Goal: Contribute content: Add original content to the website for others to see

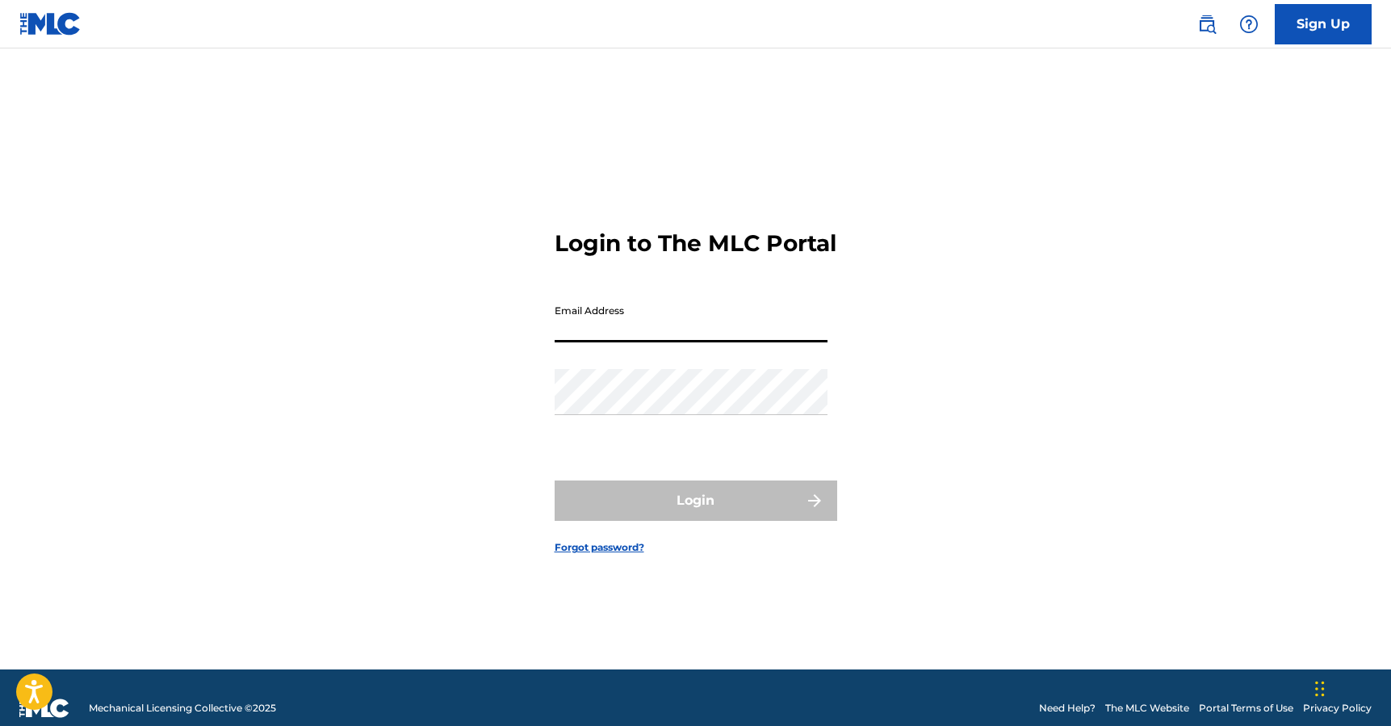
click at [720, 342] on input "Email Address" at bounding box center [690, 319] width 273 height 46
type input "[PERSON_NAME][EMAIL_ADDRESS][DOMAIN_NAME]"
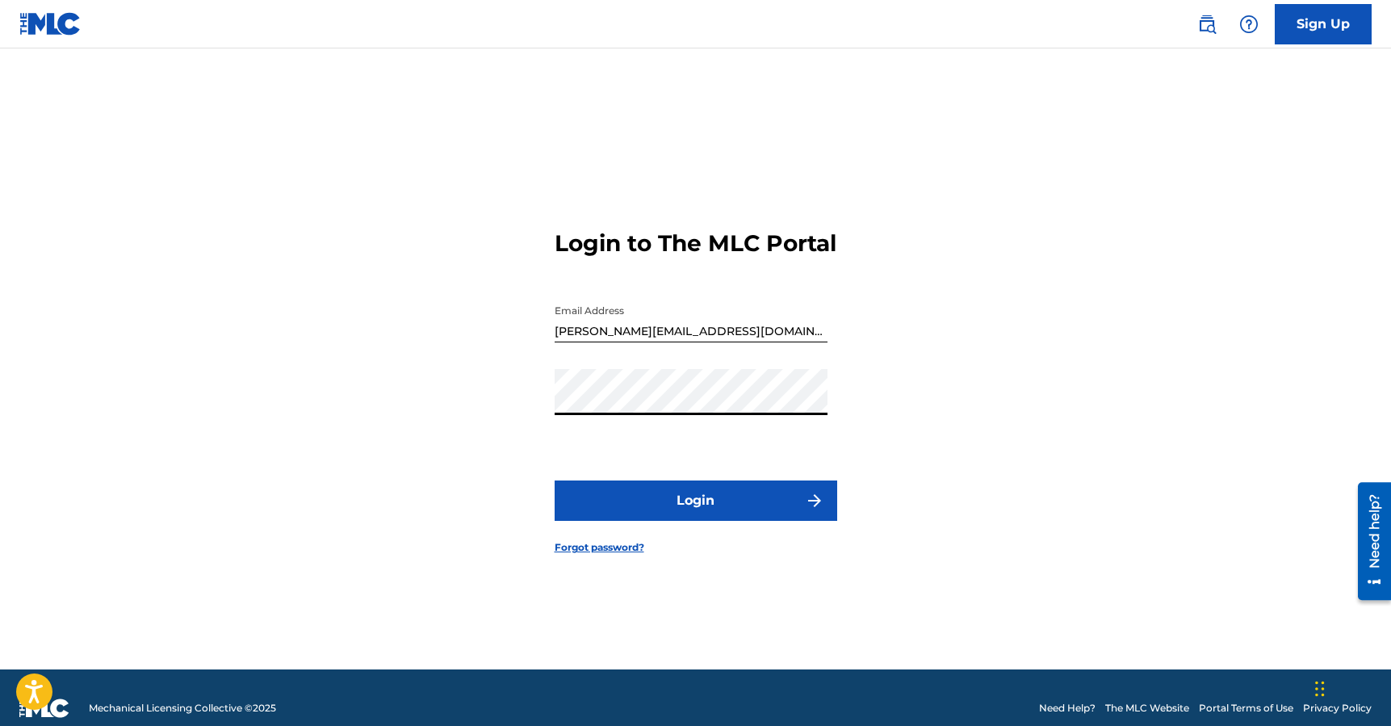
click at [731, 506] on button "Login" at bounding box center [695, 500] width 282 height 40
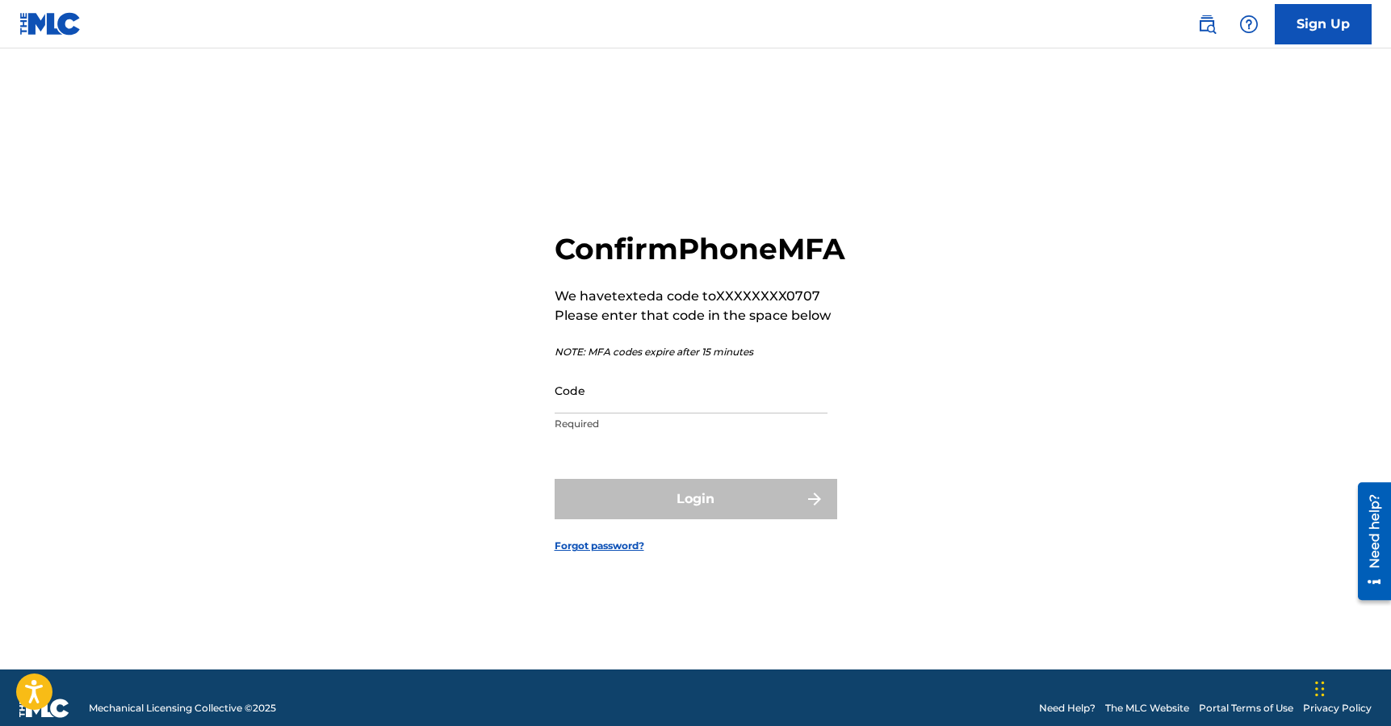
click at [671, 404] on input "Code" at bounding box center [690, 390] width 273 height 46
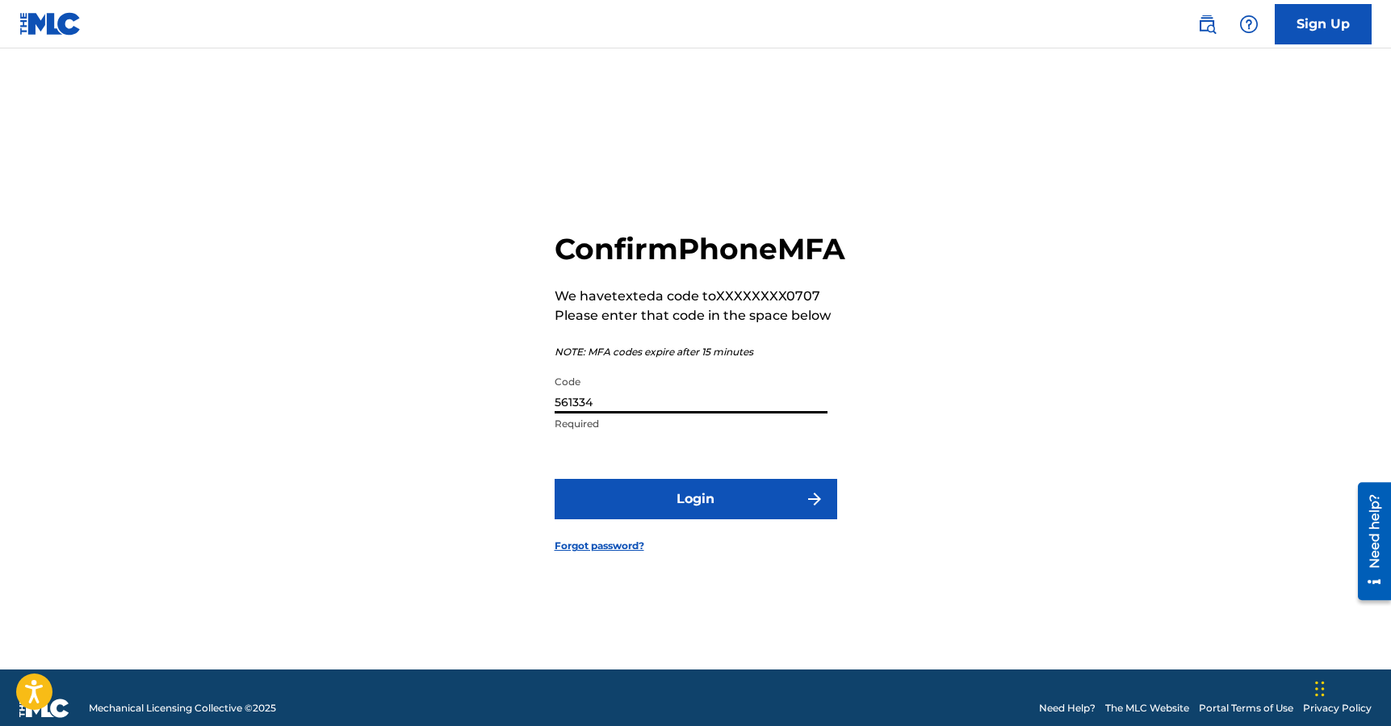
type input "561334"
click at [701, 516] on button "Login" at bounding box center [695, 499] width 282 height 40
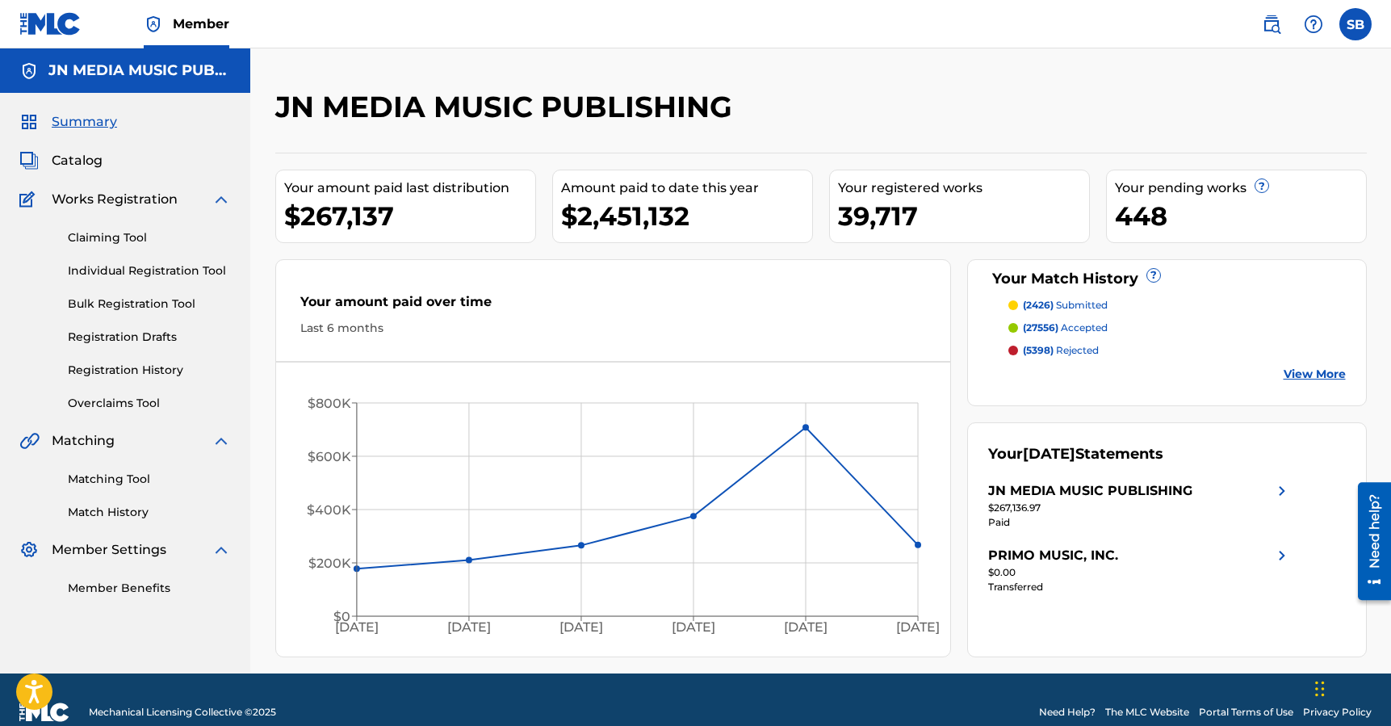
click at [83, 162] on span "Catalog" at bounding box center [77, 160] width 51 height 19
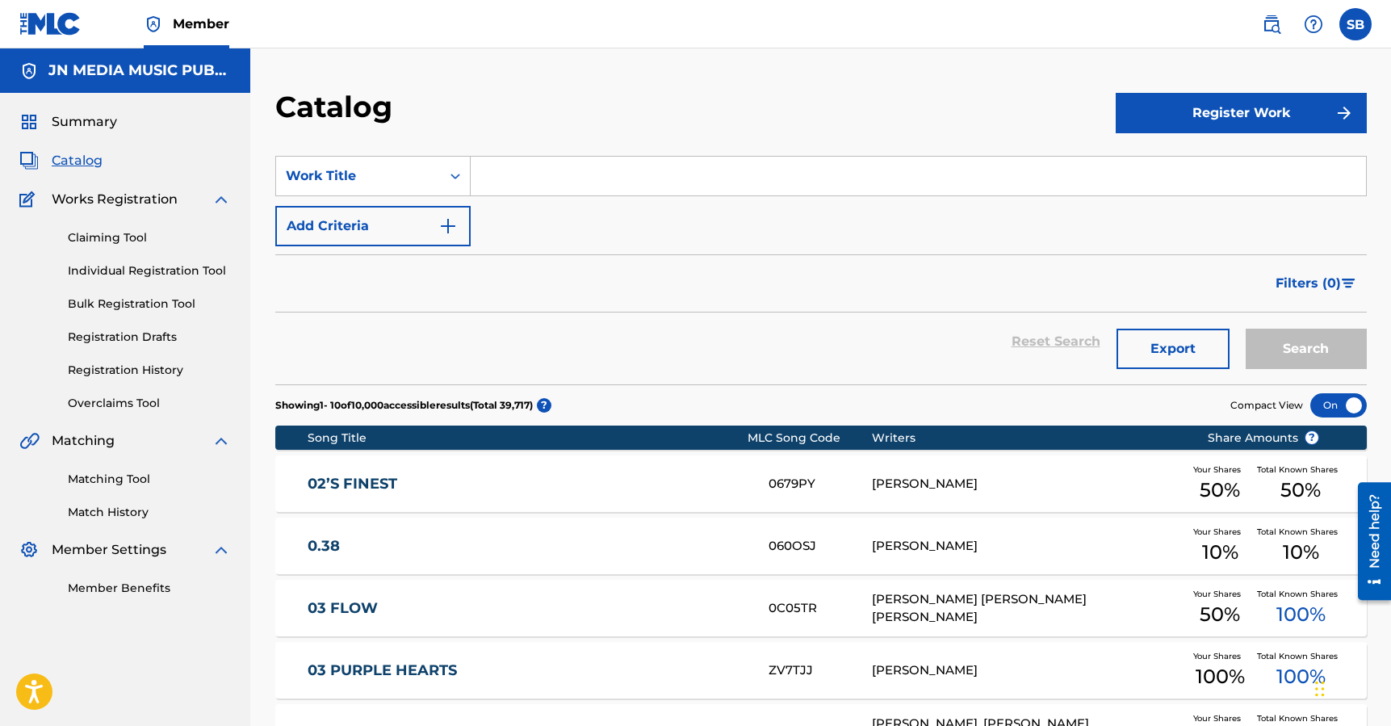
click at [547, 169] on input "Search Form" at bounding box center [918, 176] width 895 height 39
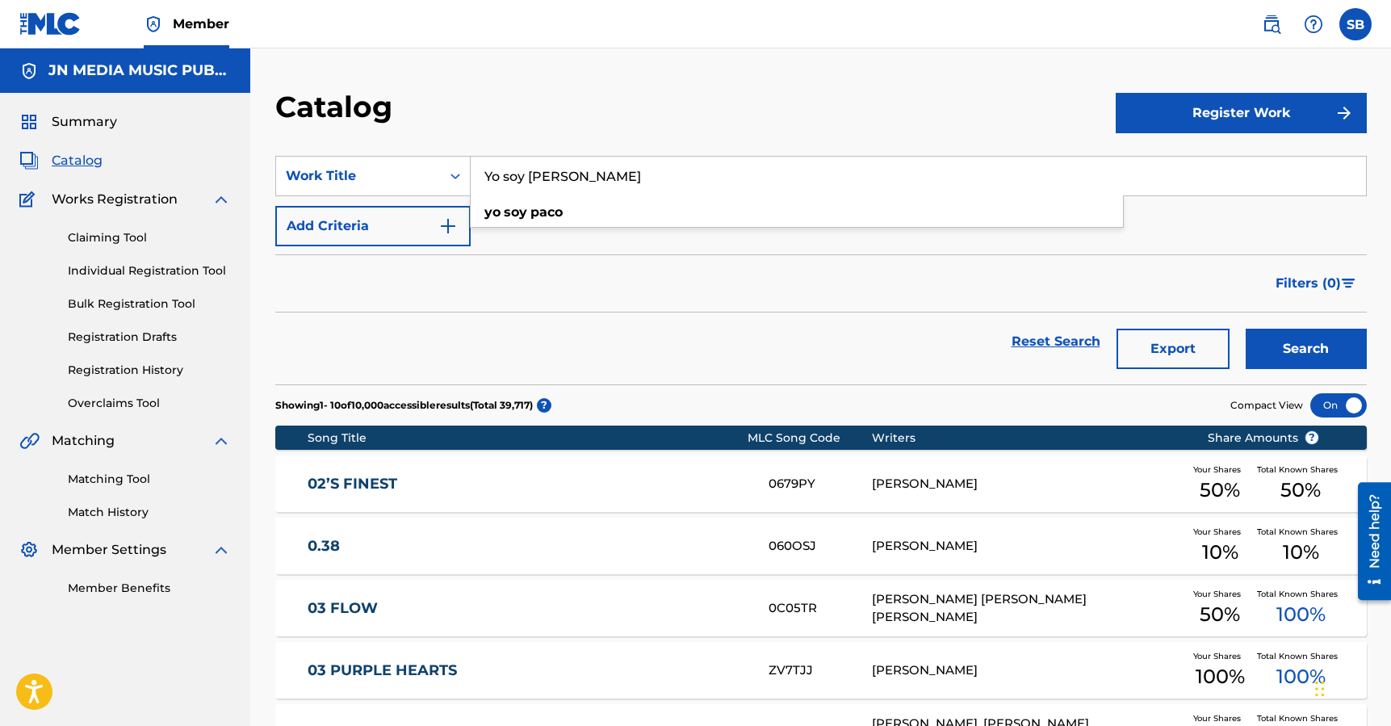
type input "Yo soy [PERSON_NAME]"
click at [1245, 328] on button "Search" at bounding box center [1305, 348] width 121 height 40
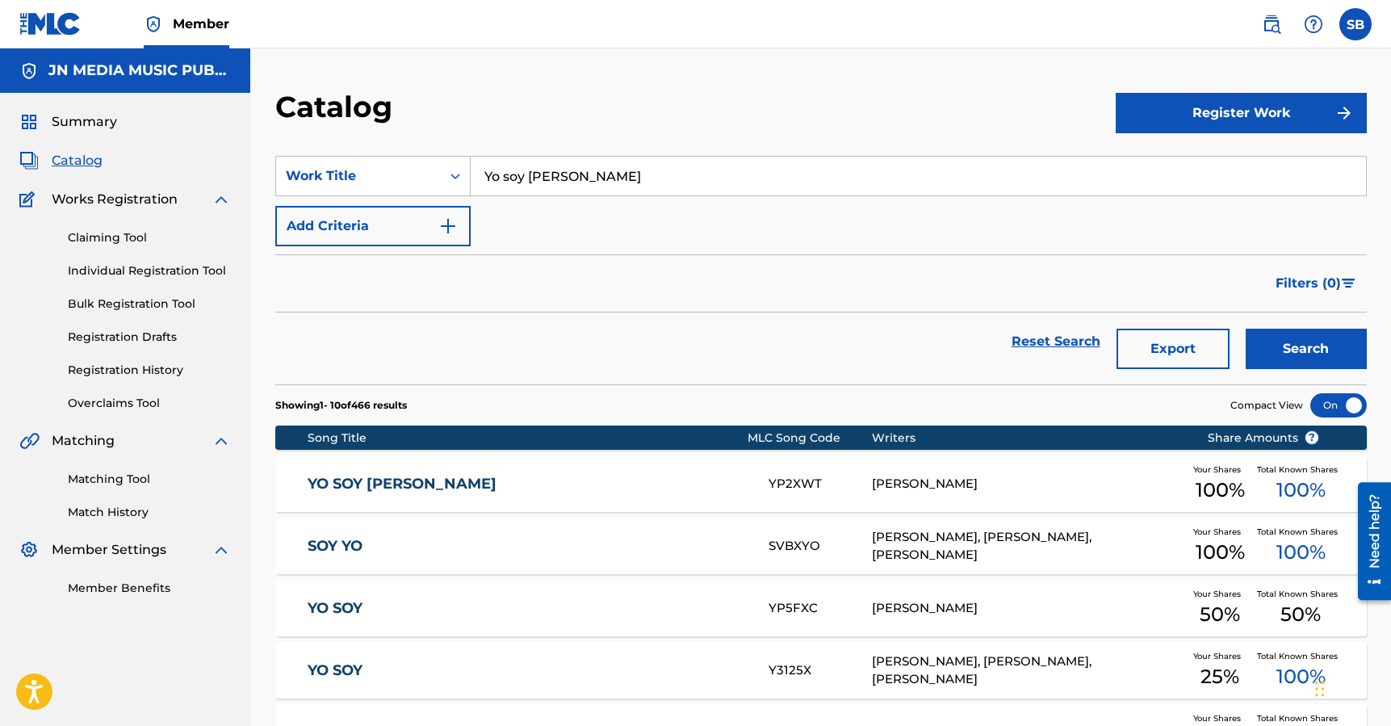
drag, startPoint x: 559, startPoint y: 173, endPoint x: 469, endPoint y: 168, distance: 90.5
click at [471, 168] on input "Yo soy [PERSON_NAME]" at bounding box center [918, 176] width 895 height 39
click at [537, 210] on strong "cigarro" at bounding box center [524, 211] width 48 height 15
type input "el cigarro [PERSON_NAME]"
click at [1344, 365] on button "Search" at bounding box center [1305, 348] width 121 height 40
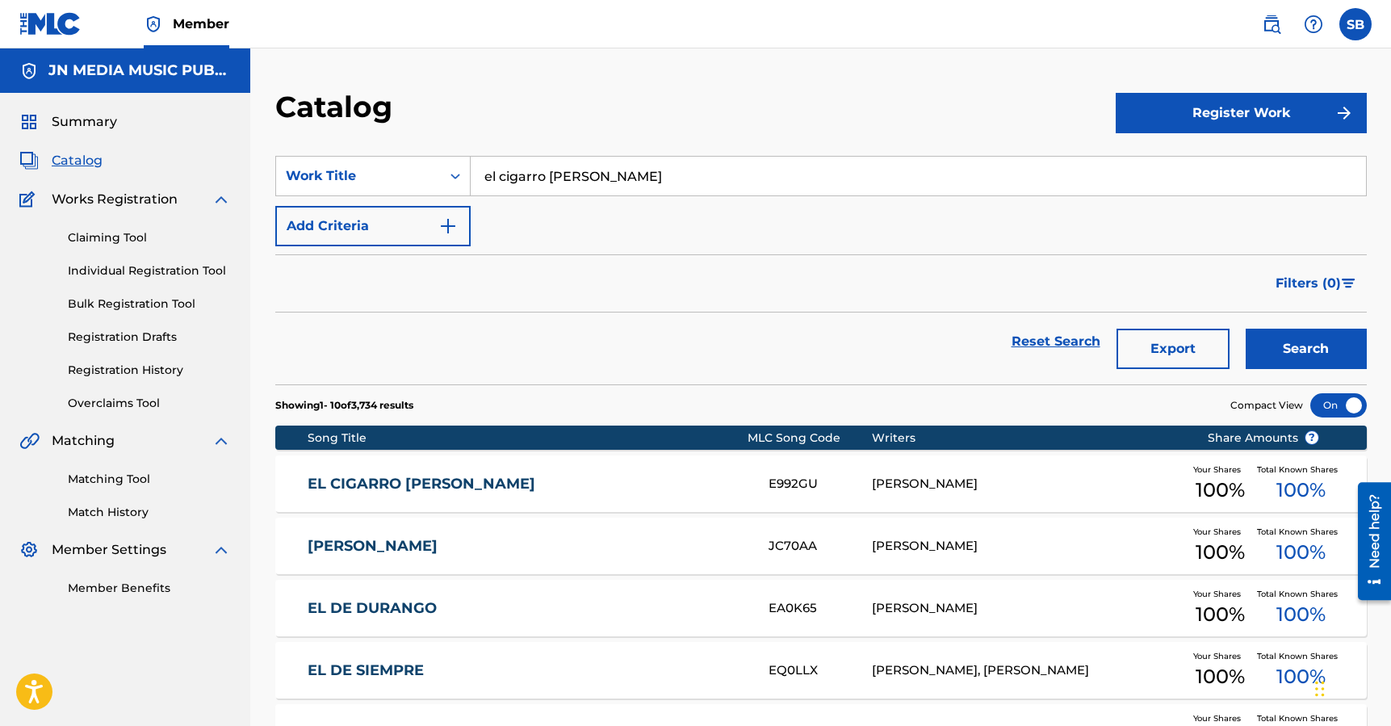
drag, startPoint x: 636, startPoint y: 185, endPoint x: 479, endPoint y: 147, distance: 161.1
click at [479, 147] on section "SearchWithCriteria8ca731b8-1d08-4e77-9273-fc3ddb458697 Work Title el cigarro [P…" at bounding box center [820, 260] width 1091 height 248
type input "Los Primos"
click at [1245, 328] on button "Search" at bounding box center [1305, 348] width 121 height 40
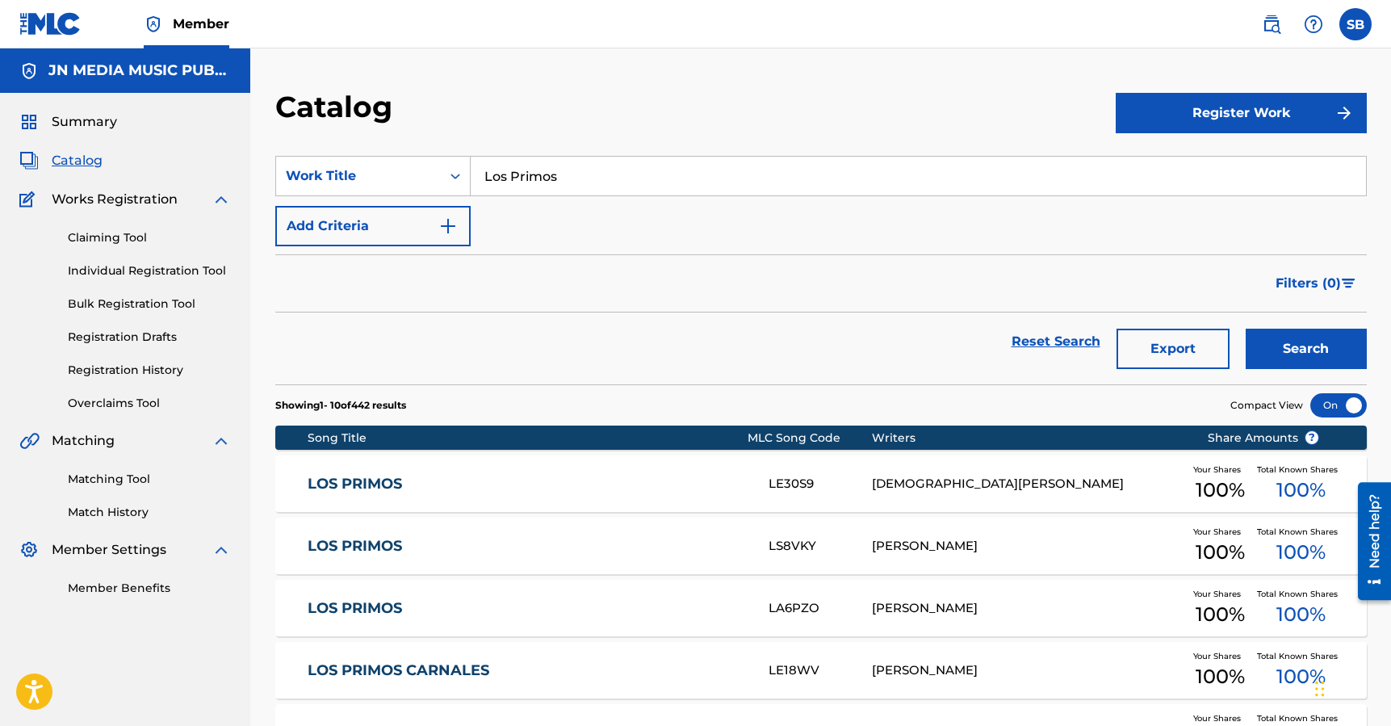
drag, startPoint x: 596, startPoint y: 169, endPoint x: 487, endPoint y: 160, distance: 110.2
click at [487, 160] on input "Los Primos" at bounding box center [918, 176] width 895 height 39
click at [675, 241] on div "ya eres parte de mi vida" at bounding box center [797, 241] width 652 height 29
type input "ya eres parte de mi vida"
click at [1333, 359] on button "Search" at bounding box center [1305, 348] width 121 height 40
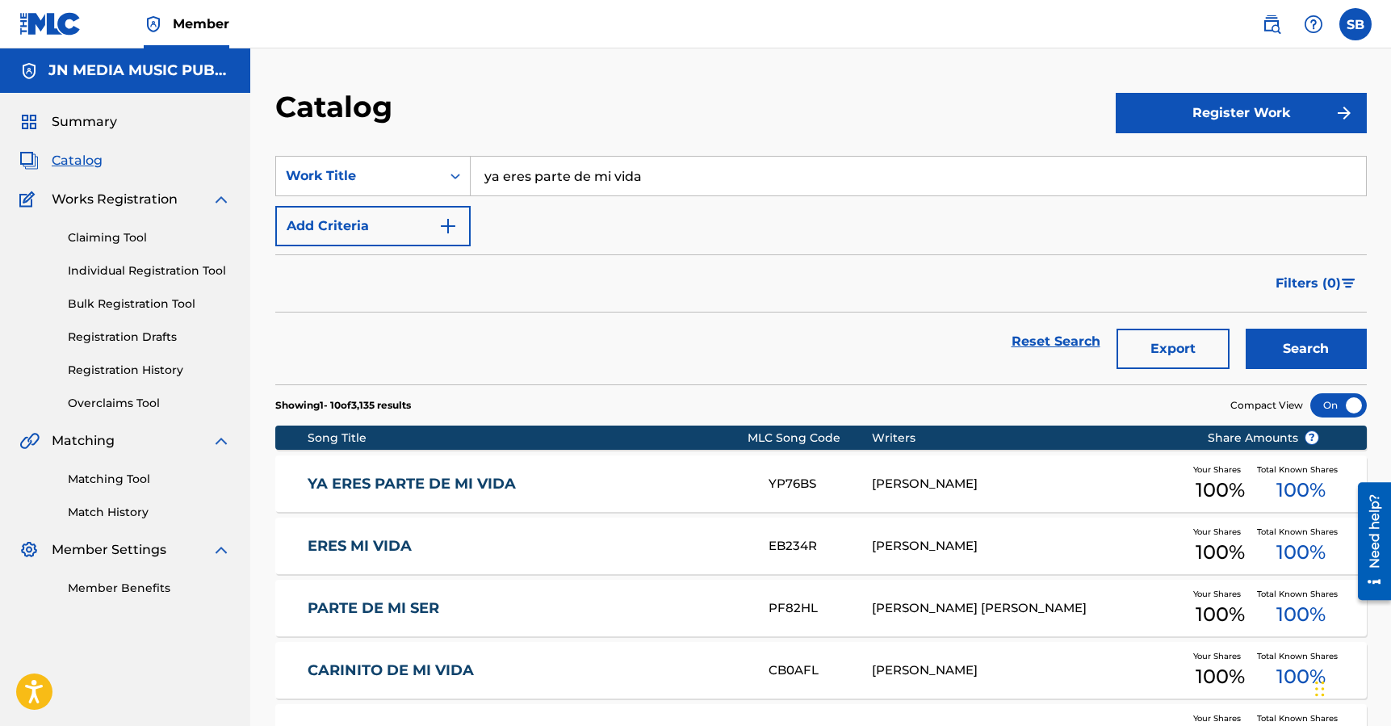
click at [676, 178] on input "ya eres parte de mi vida" at bounding box center [918, 176] width 895 height 39
drag, startPoint x: 611, startPoint y: 179, endPoint x: 483, endPoint y: 165, distance: 129.1
click at [483, 165] on input "ya eres parte de mi vida" at bounding box center [918, 176] width 895 height 39
type input "Que Haria yo"
click at [1245, 328] on button "Search" at bounding box center [1305, 348] width 121 height 40
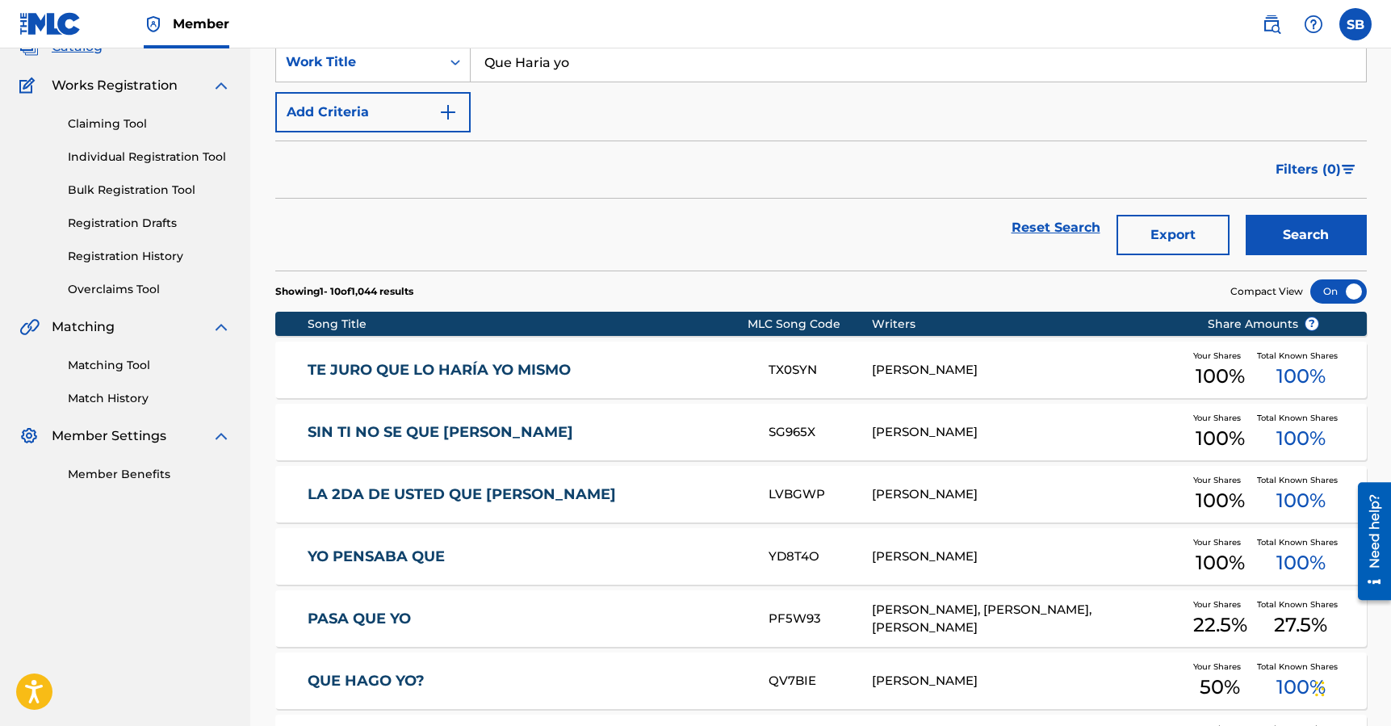
scroll to position [111, 0]
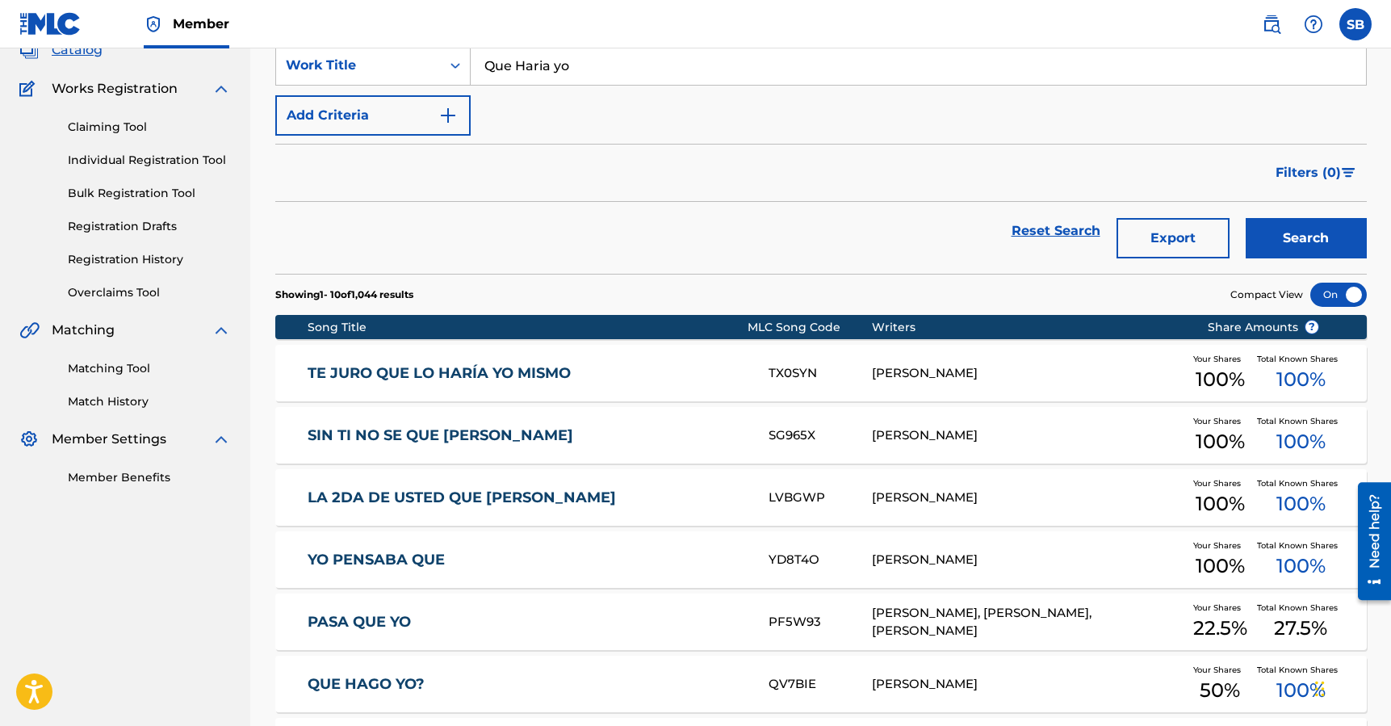
click at [199, 164] on link "Individual Registration Tool" at bounding box center [149, 160] width 163 height 17
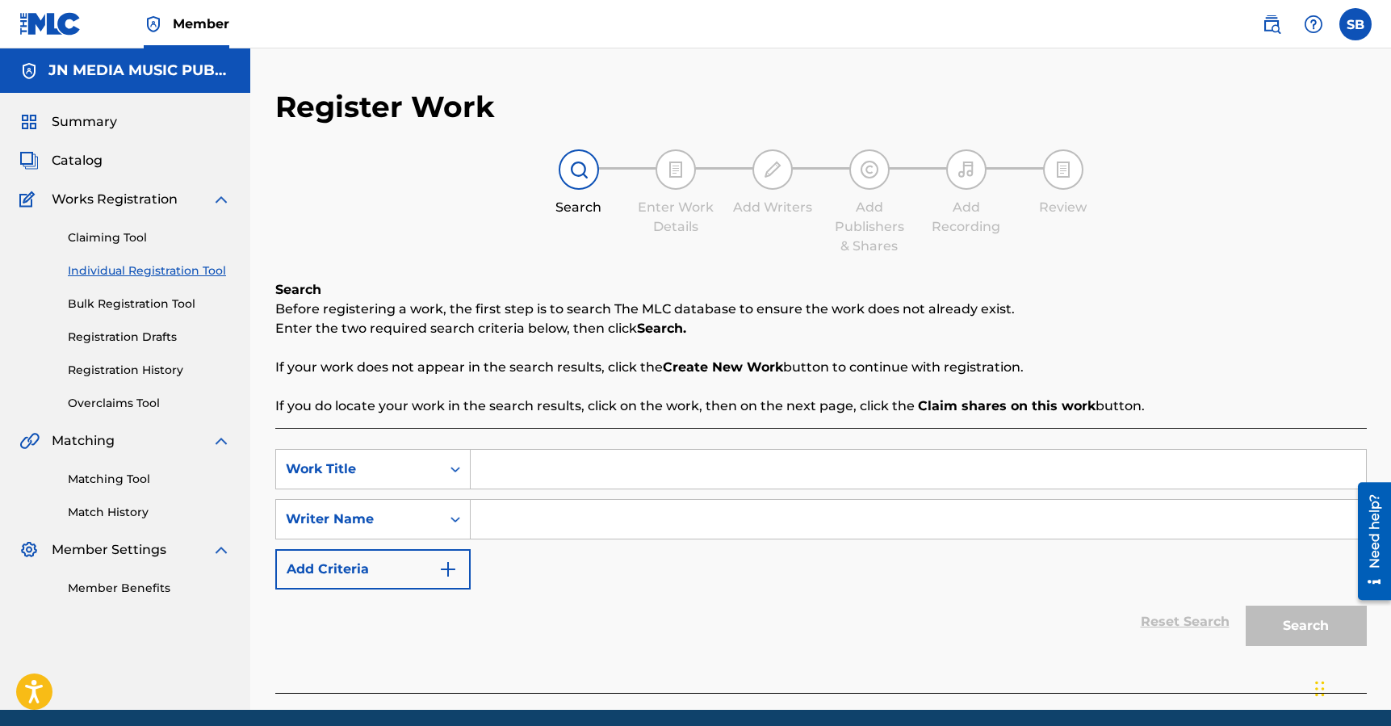
click at [547, 468] on input "Search Form" at bounding box center [918, 469] width 895 height 39
click at [578, 471] on input "Search Form" at bounding box center [918, 469] width 895 height 39
paste input "Que Haría Yo"
type input "Que Haría Yo"
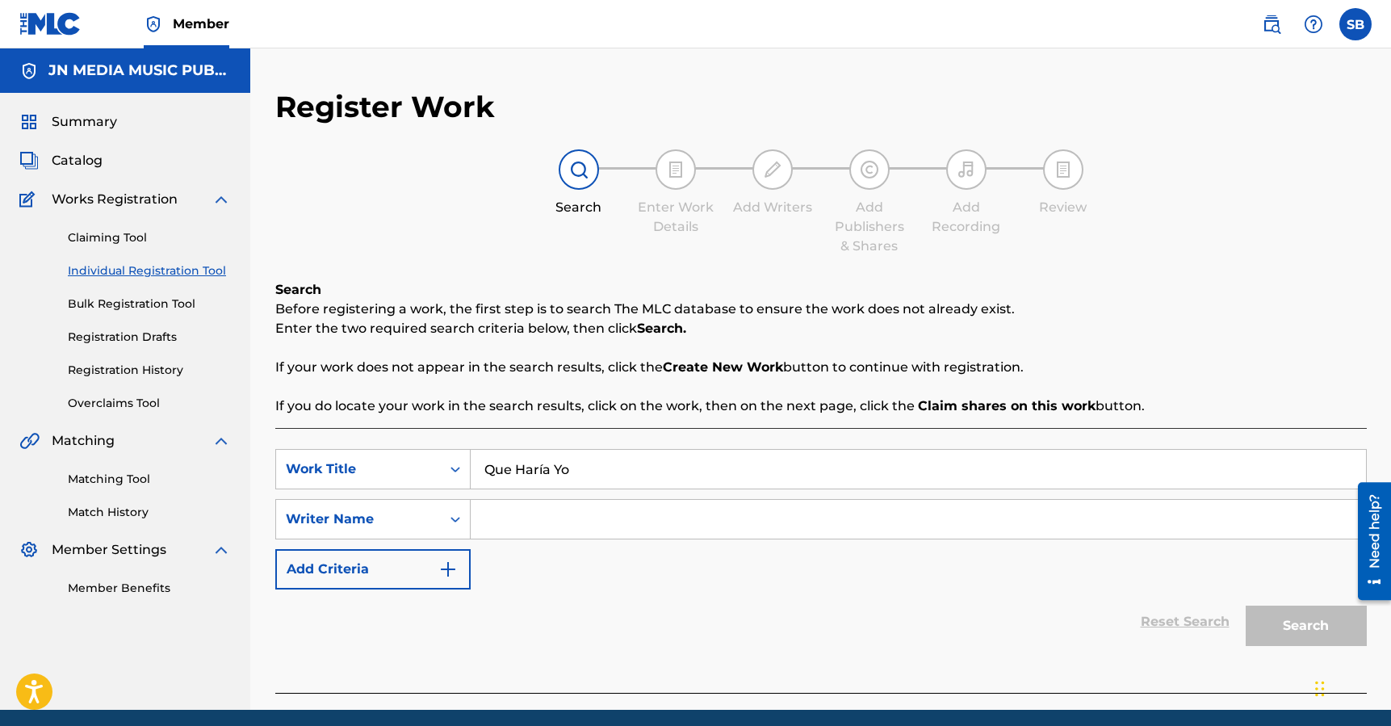
click at [553, 512] on input "Search Form" at bounding box center [918, 519] width 895 height 39
type input "bravo"
click at [1245, 605] on button "Search" at bounding box center [1305, 625] width 121 height 40
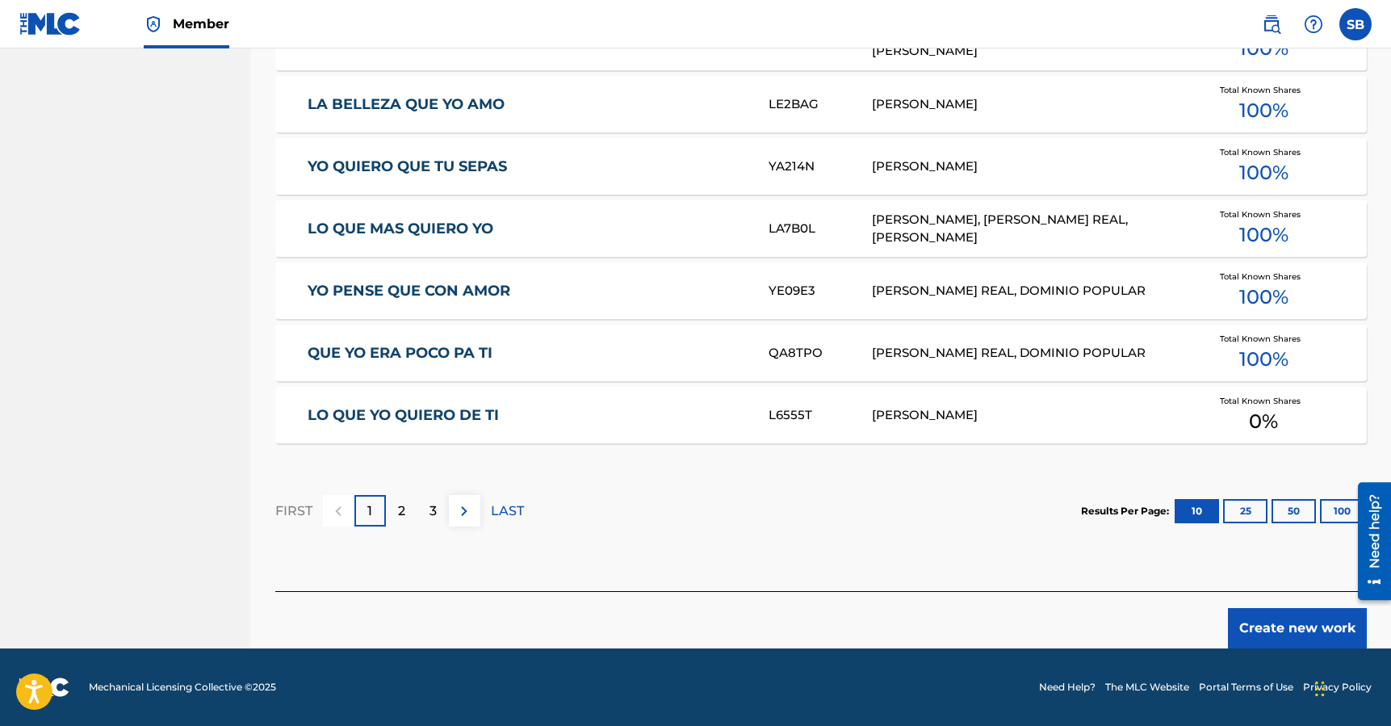
scroll to position [923, 0]
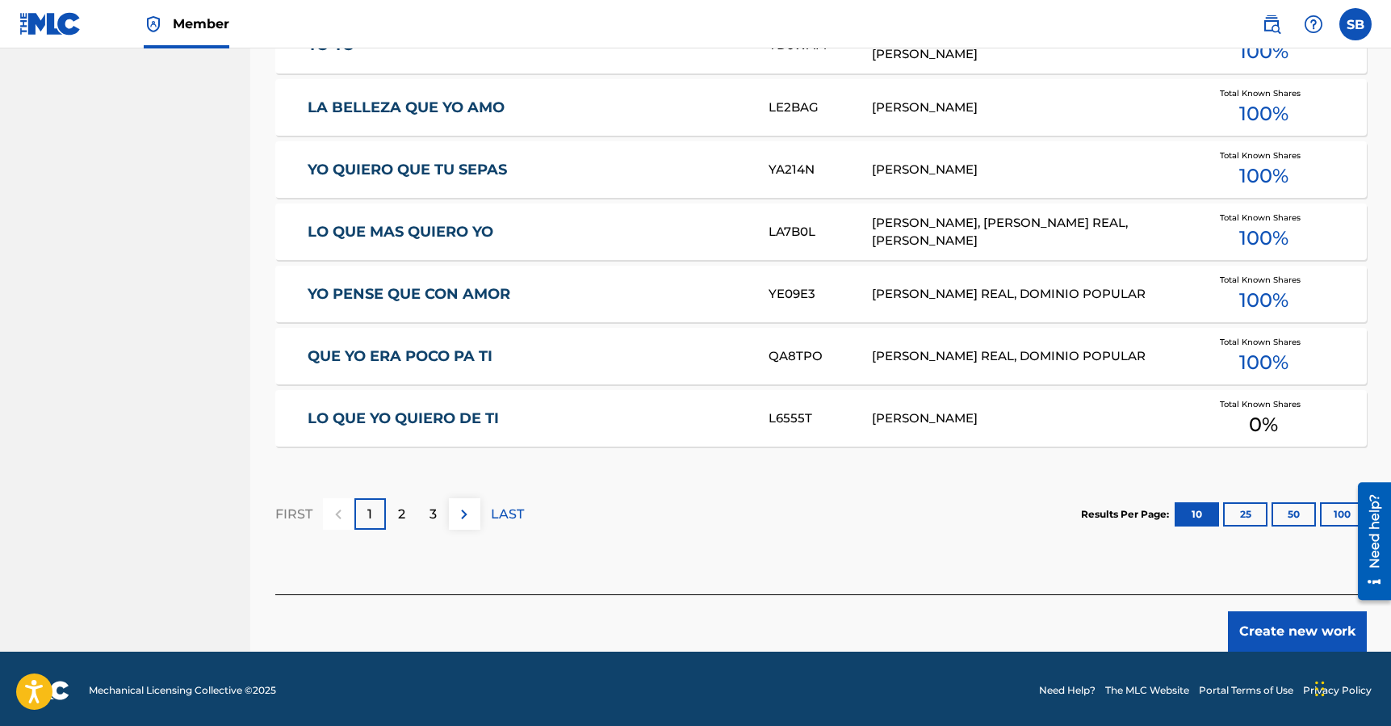
click at [389, 514] on div "2" at bounding box center [401, 513] width 31 height 31
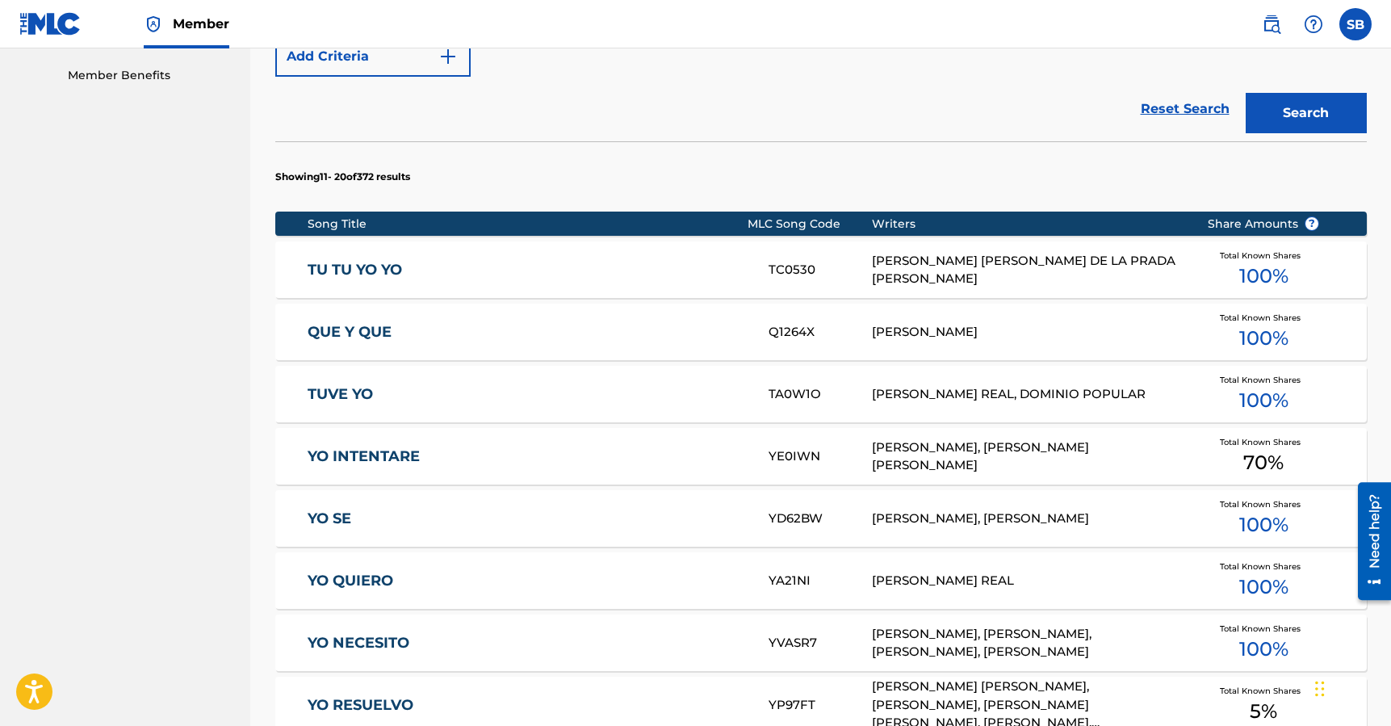
scroll to position [3, 0]
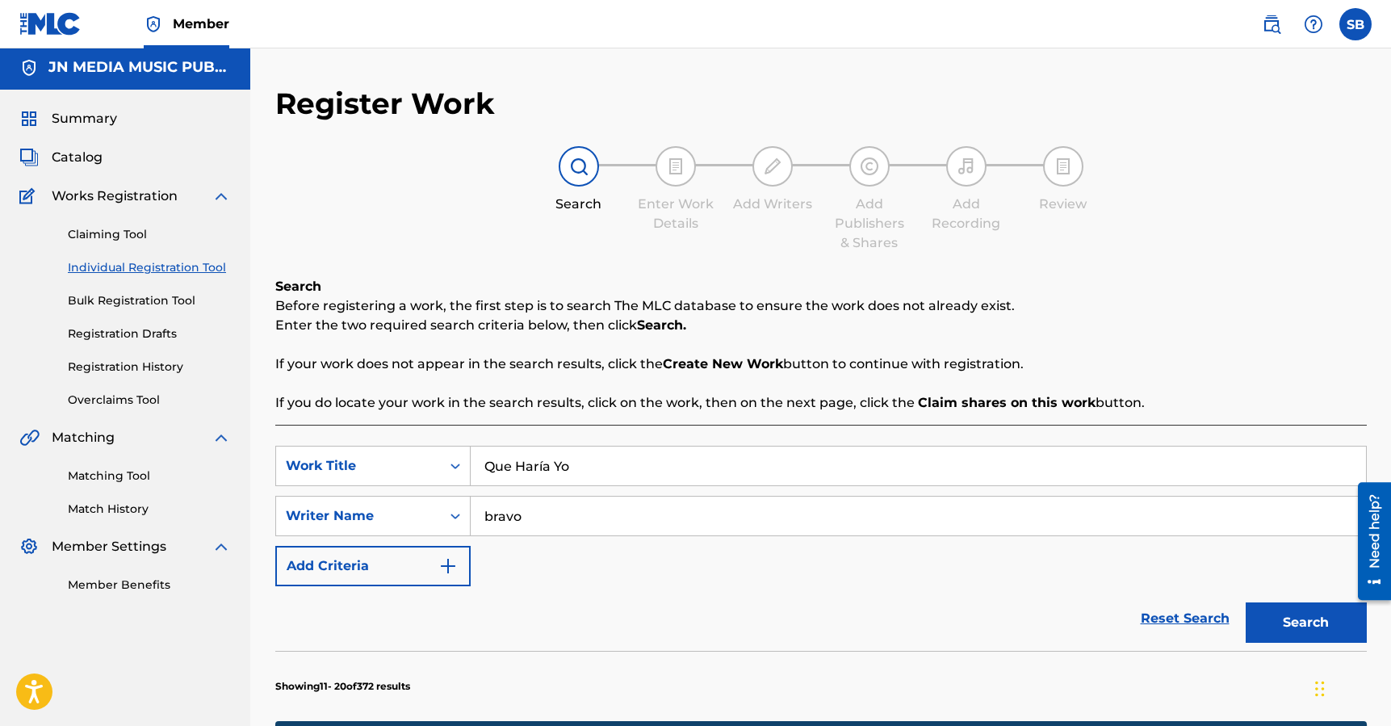
click at [554, 514] on input "bravo" at bounding box center [918, 515] width 895 height 39
drag, startPoint x: 550, startPoint y: 516, endPoint x: 446, endPoint y: 510, distance: 103.5
click at [450, 512] on div "SearchWithCriteriaa70b74a6-6ff8-4034-b5eb-ef3e9226d2a0 Writer Name [PERSON_NAME]" at bounding box center [820, 516] width 1091 height 40
type input "[PERSON_NAME]"
click at [1245, 602] on button "Search" at bounding box center [1305, 622] width 121 height 40
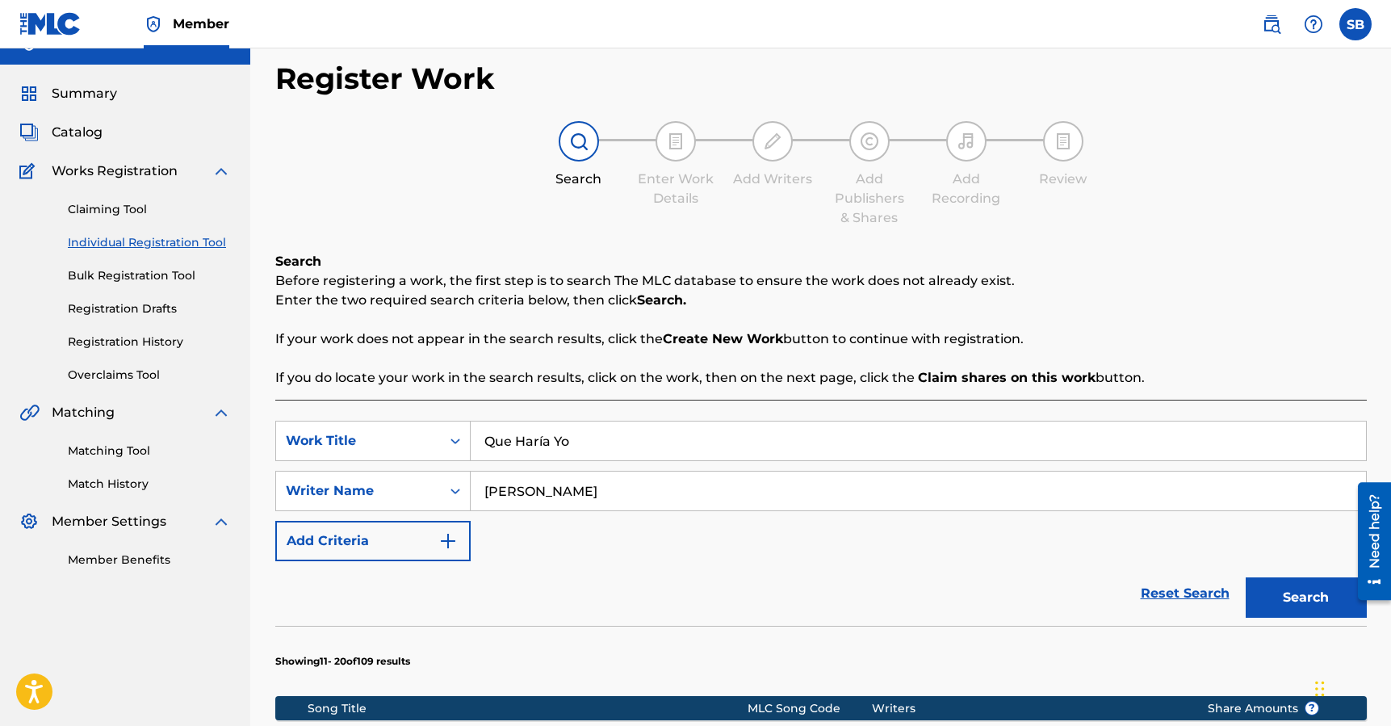
scroll to position [0, 0]
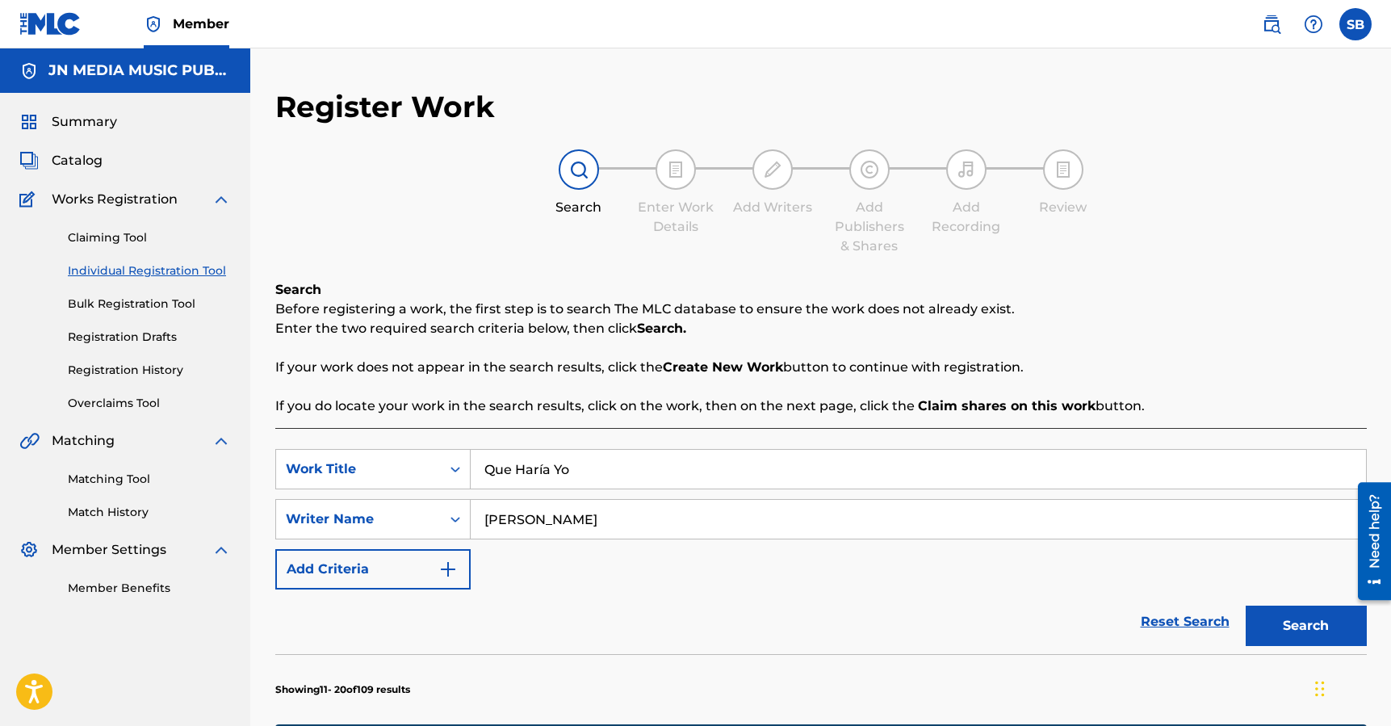
click at [542, 471] on input "Que Haría Yo" at bounding box center [918, 469] width 895 height 39
type input "Que Haria Yo"
click at [1283, 629] on button "Search" at bounding box center [1305, 625] width 121 height 40
click at [550, 519] on input "[PERSON_NAME]" at bounding box center [918, 519] width 895 height 39
drag, startPoint x: 529, startPoint y: 520, endPoint x: 512, endPoint y: 517, distance: 17.3
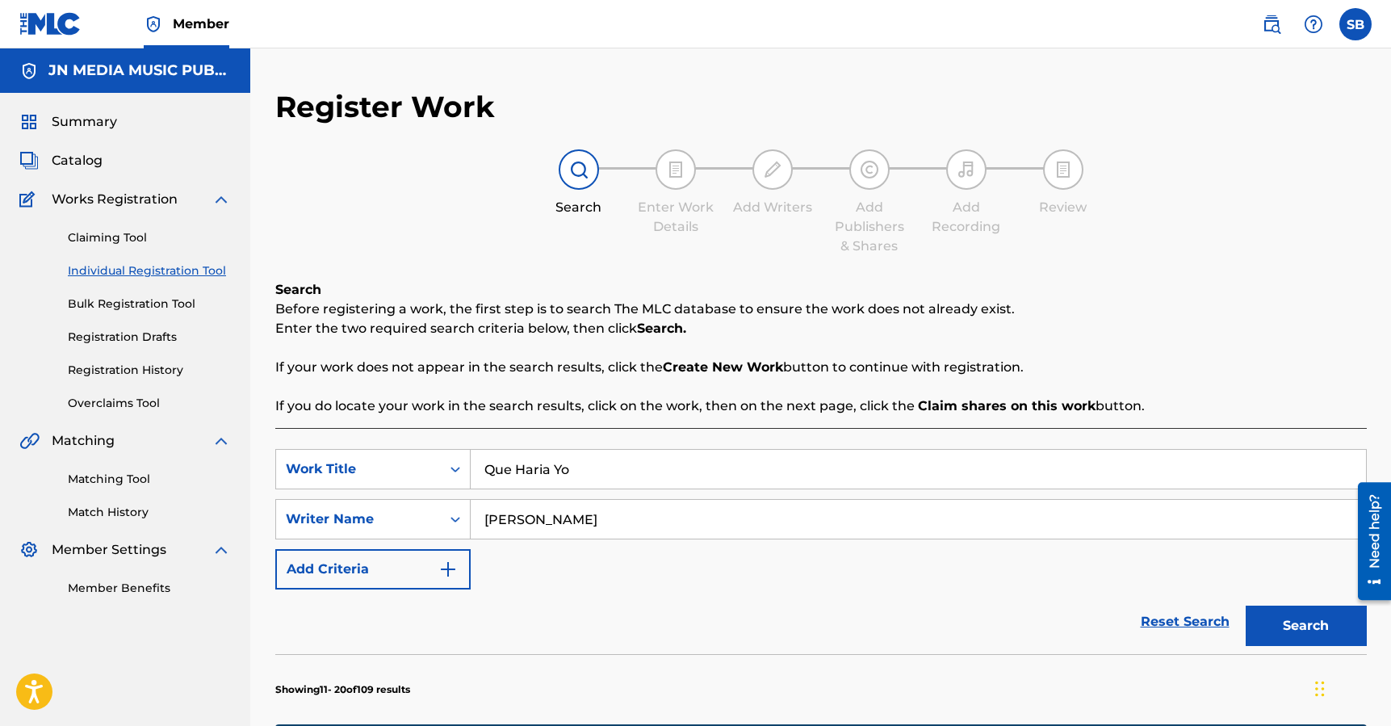
click at [512, 517] on input "[PERSON_NAME]" at bounding box center [918, 519] width 895 height 39
type input "M"
click at [1245, 605] on button "Search" at bounding box center [1305, 625] width 121 height 40
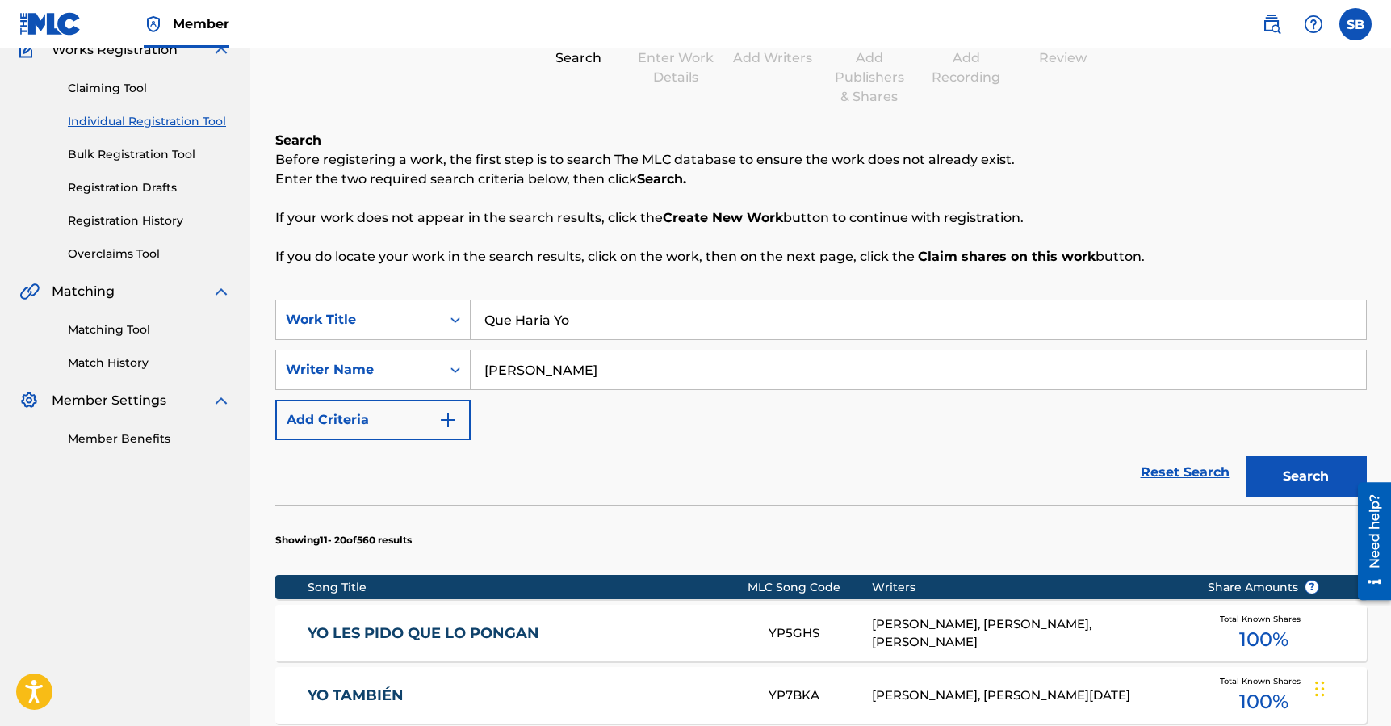
scroll to position [148, 0]
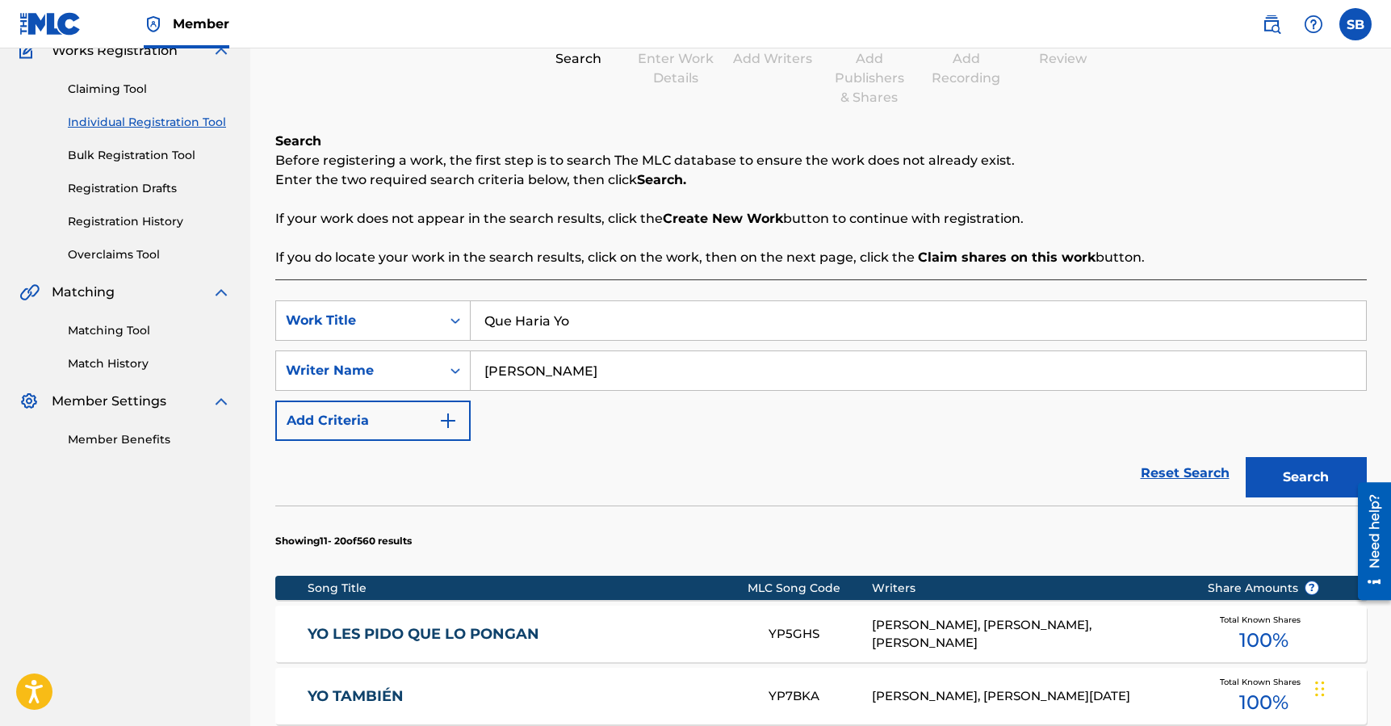
click at [571, 372] on input "[PERSON_NAME]" at bounding box center [918, 370] width 895 height 39
type input "N"
type input "bravo"
click at [1320, 477] on button "Search" at bounding box center [1305, 477] width 121 height 40
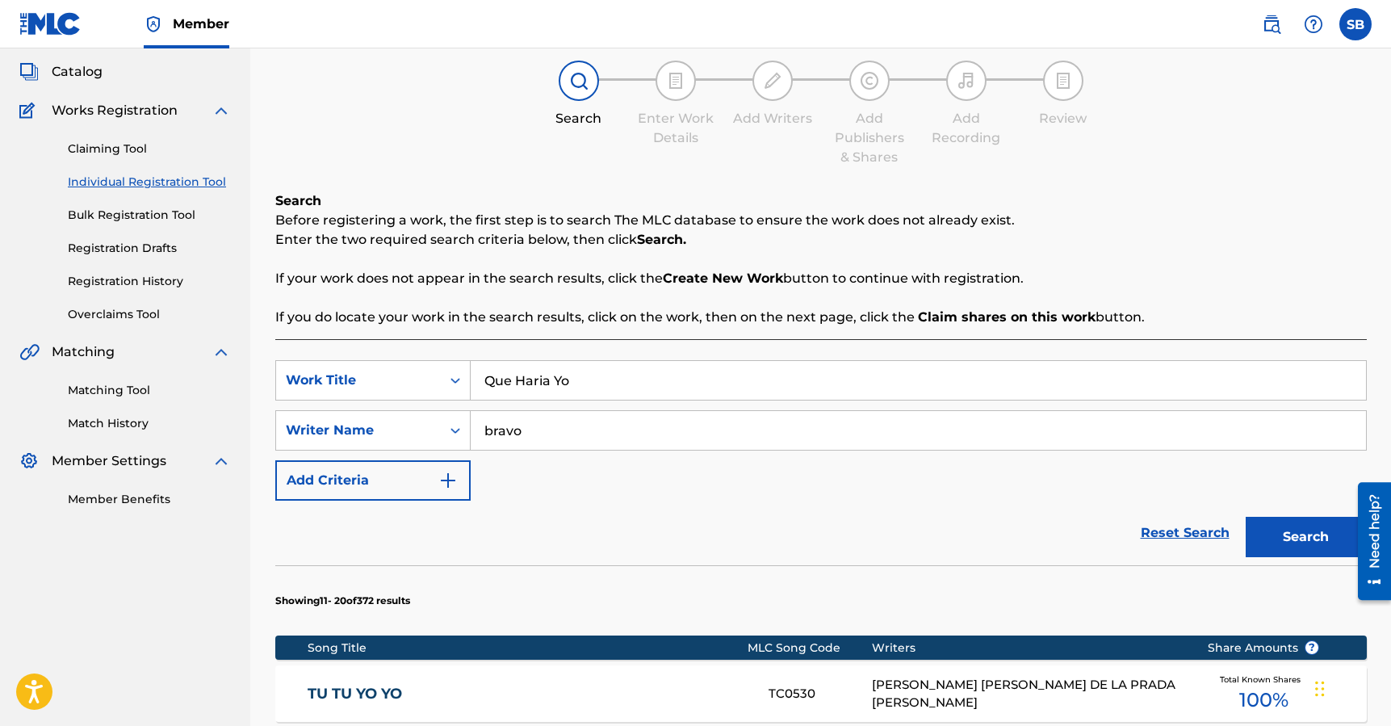
scroll to position [79, 0]
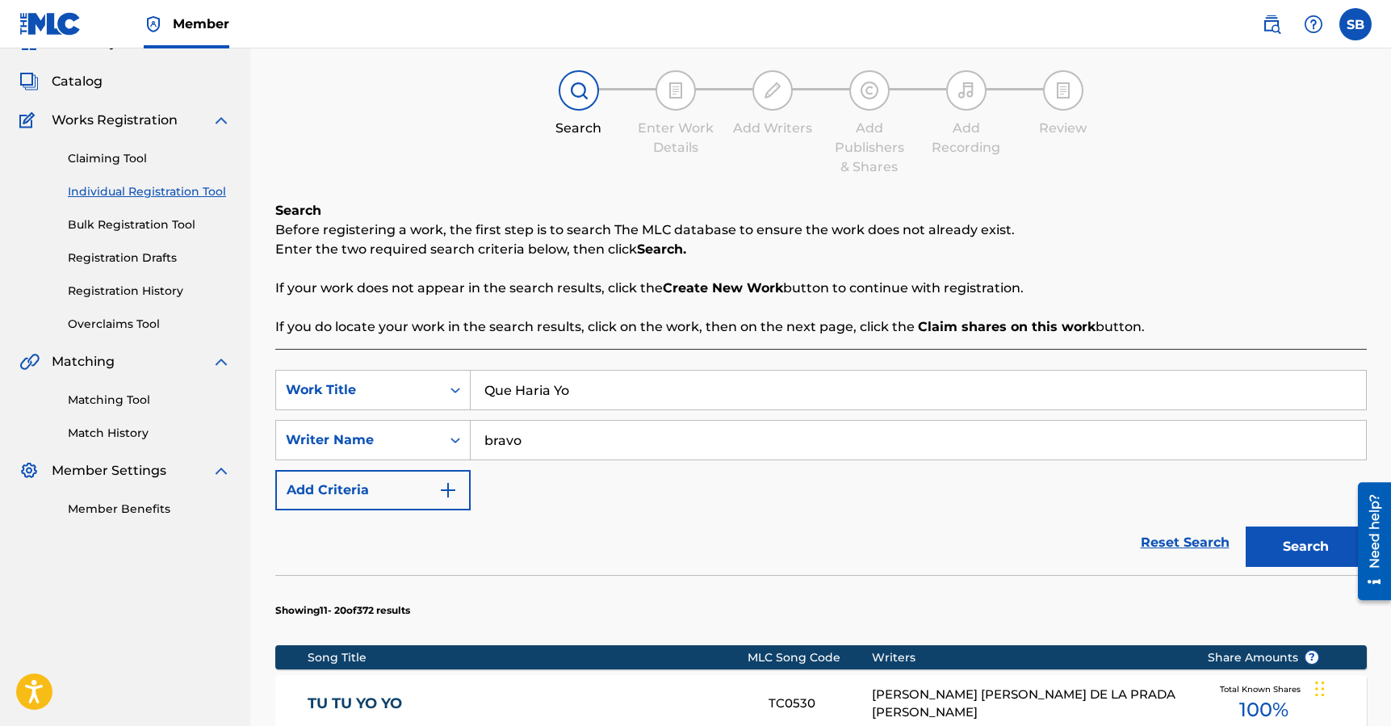
click at [584, 401] on input "Que Haria Yo" at bounding box center [918, 389] width 895 height 39
drag, startPoint x: 576, startPoint y: 400, endPoint x: 488, endPoint y: 387, distance: 88.9
click at [488, 387] on input "Que Haria Yo" at bounding box center [918, 389] width 895 height 39
paste input "Que Haría Yo"
type input "Que Haría Yo"
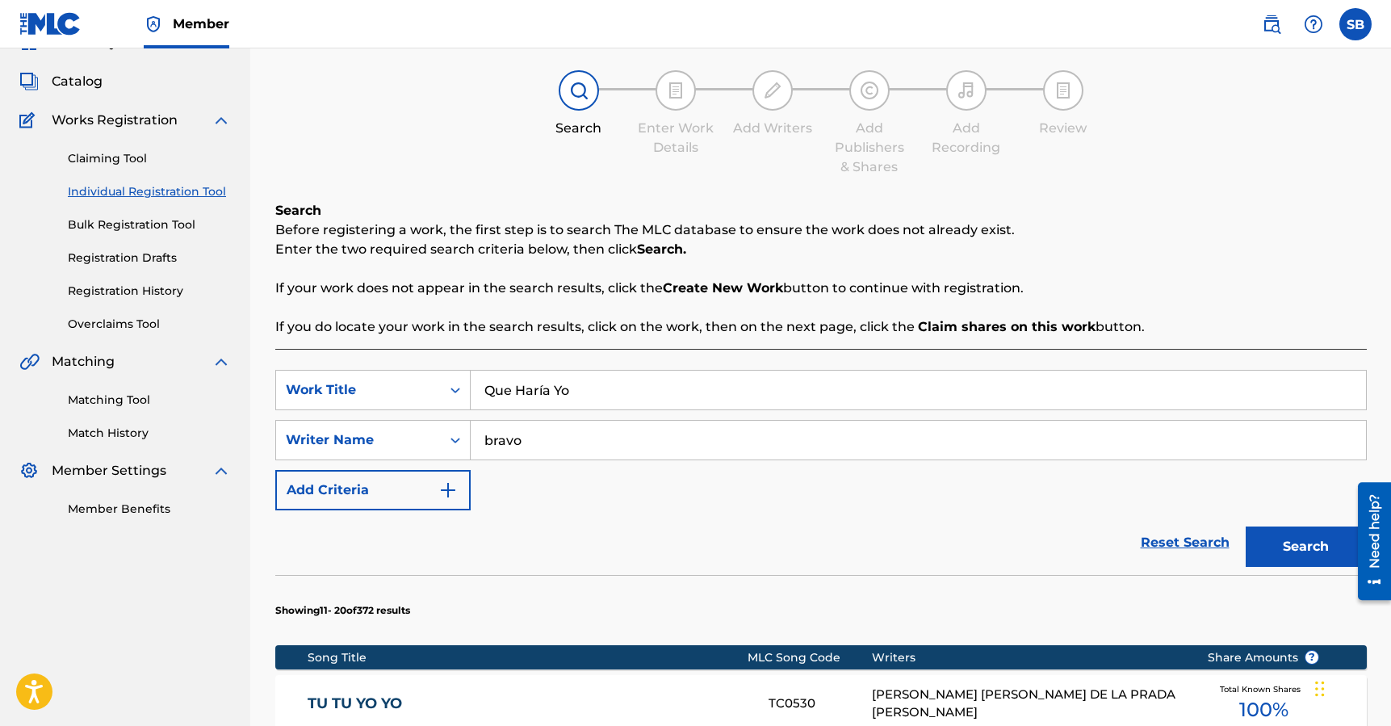
click at [1315, 550] on button "Search" at bounding box center [1305, 546] width 121 height 40
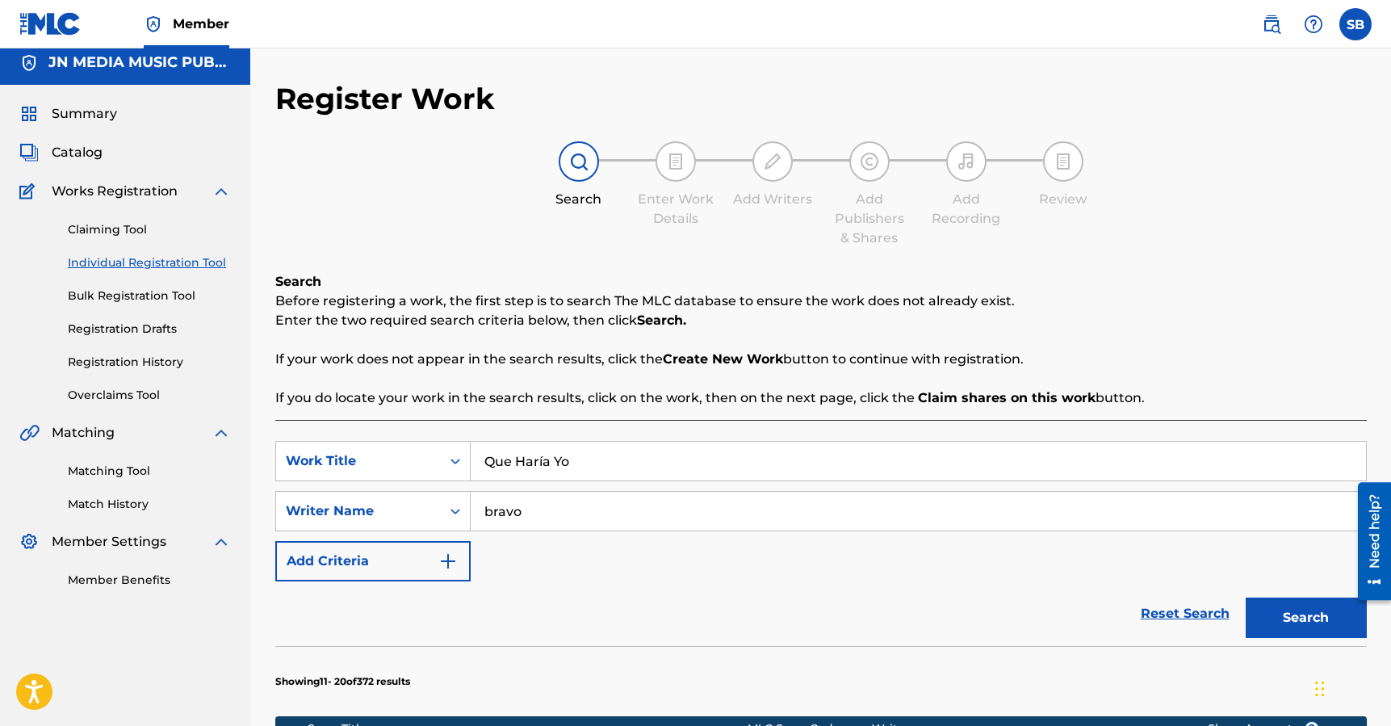
scroll to position [0, 0]
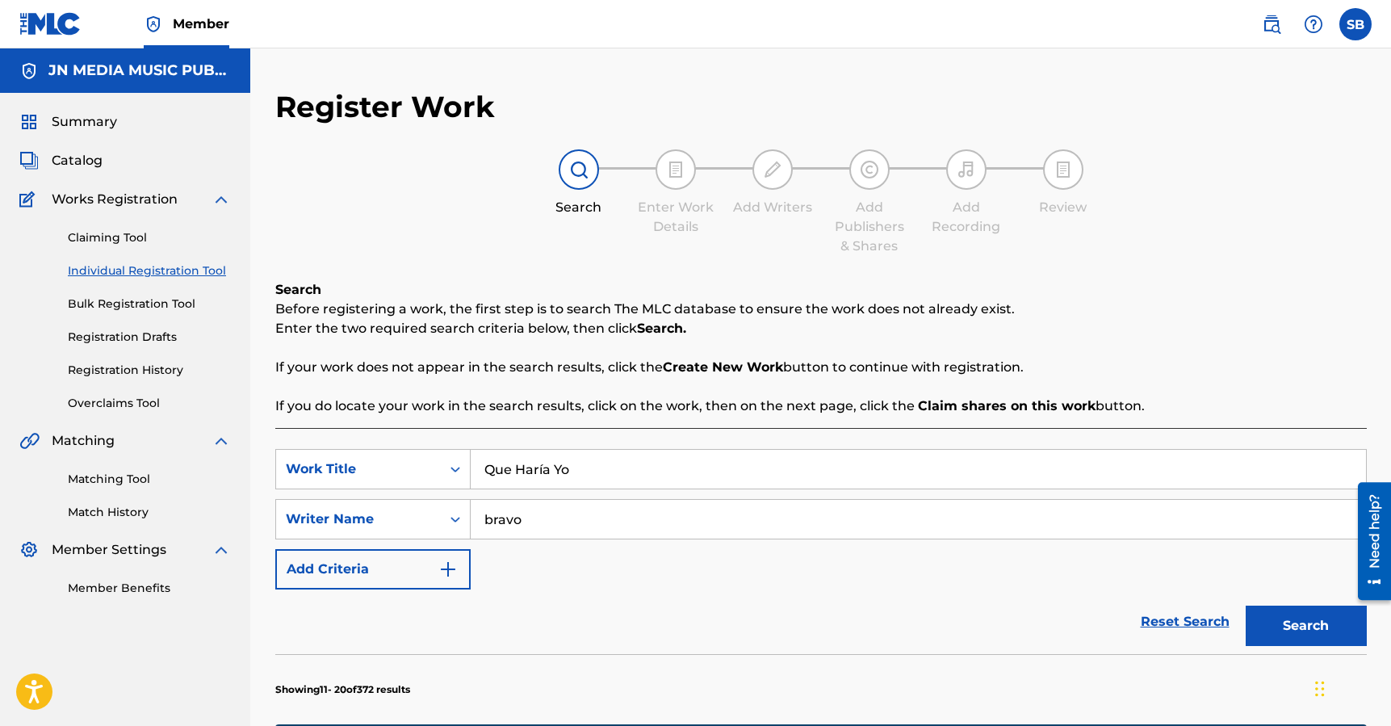
click at [57, 24] on img at bounding box center [50, 23] width 62 height 23
